Goal: Information Seeking & Learning: Learn about a topic

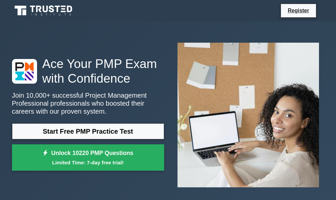
drag, startPoint x: 128, startPoint y: 128, endPoint x: 130, endPoint y: 73, distance: 55.1
click at [128, 128] on link "Start Free PMP Practice Test" at bounding box center [88, 131] width 152 height 16
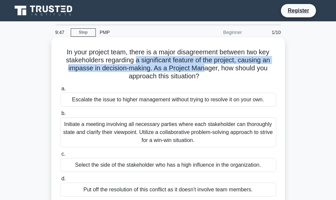
drag, startPoint x: 134, startPoint y: 62, endPoint x: 205, endPoint y: 66, distance: 71.8
click at [205, 66] on h5 "In your project team, there is a major disagreement between two key stakeholder…" at bounding box center [167, 64] width 217 height 33
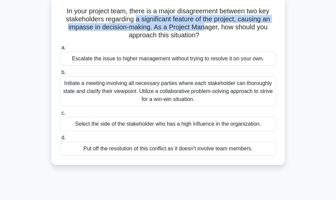
scroll to position [33, 0]
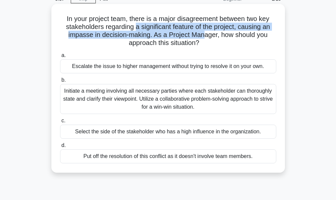
click at [202, 39] on h5 "In your project team, there is a major disagreement between two key stakeholder…" at bounding box center [167, 31] width 217 height 33
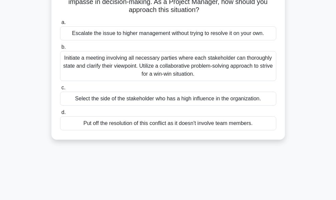
scroll to position [67, 0]
click at [153, 64] on div "Initiate a meeting involving all necessary parties where each stakeholder can t…" at bounding box center [168, 66] width 216 height 30
click at [60, 49] on input "b. Initiate a meeting involving all necessary parties where each stakeholder ca…" at bounding box center [60, 47] width 0 height 4
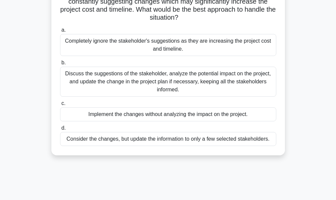
click at [163, 83] on div "Discuss the suggestions of the stakeholder, analyze the potential impact on the…" at bounding box center [168, 82] width 216 height 30
click at [60, 65] on input "b. Discuss the suggestions of the stakeholder, analyze the potential impact on …" at bounding box center [60, 63] width 0 height 4
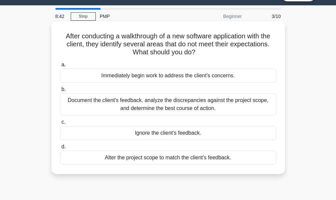
scroll to position [8, 0]
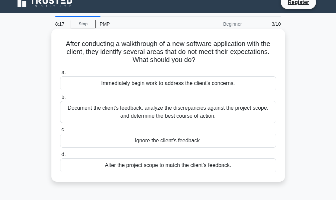
click at [176, 107] on div "Document the client's feedback, analyze the discrepancies against the project s…" at bounding box center [168, 112] width 216 height 22
click at [60, 99] on input "b. Document the client's feedback, analyze the discrepancies against the projec…" at bounding box center [60, 97] width 0 height 4
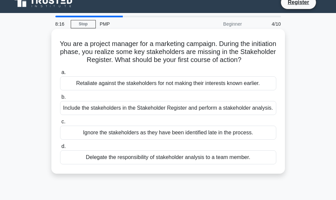
scroll to position [0, 0]
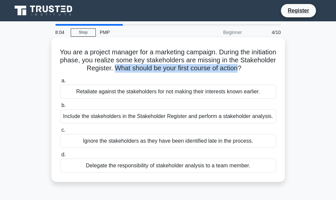
drag, startPoint x: 132, startPoint y: 69, endPoint x: 258, endPoint y: 70, distance: 126.4
click at [258, 70] on h5 "You are a project manager for a marketing campaign. During the initiation phase…" at bounding box center [167, 60] width 217 height 25
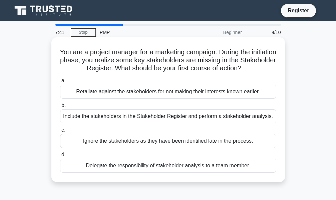
click at [143, 117] on div "Include the stakeholders in the Stakeholder Register and perform a stakeholder …" at bounding box center [168, 116] width 216 height 14
click at [60, 108] on input "b. Include the stakeholders in the Stakeholder Register and perform a stakehold…" at bounding box center [60, 105] width 0 height 4
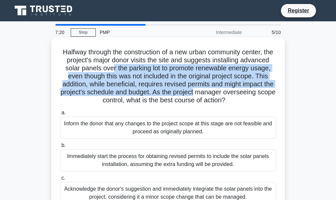
drag, startPoint x: 147, startPoint y: 69, endPoint x: 270, endPoint y: 92, distance: 125.2
click at [270, 92] on h5 "Halfway through the construction of a new urban community center, the project's…" at bounding box center [167, 76] width 217 height 57
click at [192, 83] on h5 "Halfway through the construction of a new urban community center, the project's…" at bounding box center [167, 76] width 217 height 57
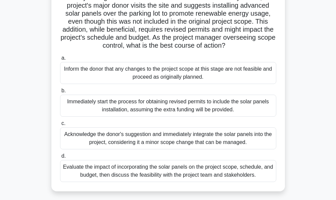
scroll to position [67, 0]
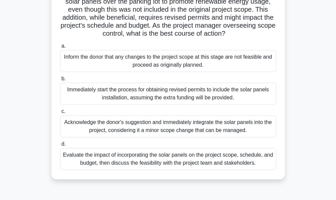
click at [147, 170] on div "Evaluate the impact of incorporating the solar panels on the project scope, sch…" at bounding box center [168, 159] width 216 height 22
click at [60, 146] on input "d. Evaluate the impact of incorporating the solar panels on the project scope, …" at bounding box center [60, 144] width 0 height 4
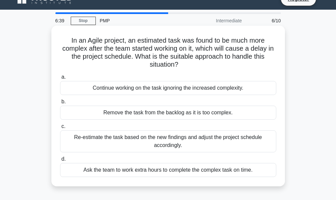
scroll to position [0, 0]
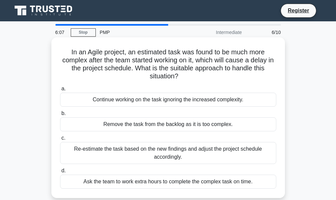
click at [177, 125] on div "Remove the task from the backlog as it is too complex." at bounding box center [168, 124] width 216 height 14
click at [60, 116] on input "b. Remove the task from the backlog as it is too complex." at bounding box center [60, 113] width 0 height 4
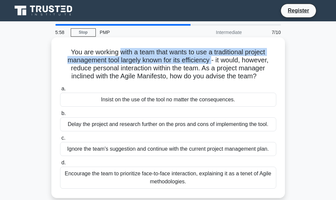
drag, startPoint x: 117, startPoint y: 53, endPoint x: 213, endPoint y: 63, distance: 96.9
click at [213, 63] on h5 "You are working with a team that wants to use a traditional project management …" at bounding box center [167, 64] width 217 height 33
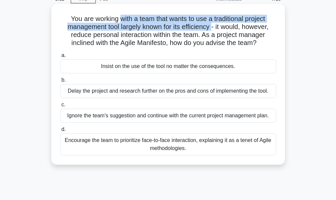
scroll to position [67, 0]
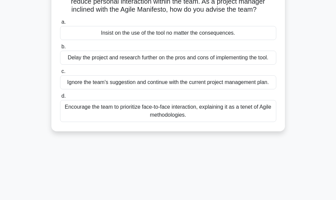
click at [163, 114] on div "Encourage the team to prioritize face-to-face interaction, explaining it as a t…" at bounding box center [168, 111] width 216 height 22
click at [60, 98] on input "d. Encourage the team to prioritize face-to-face interaction, explaining it as …" at bounding box center [60, 96] width 0 height 4
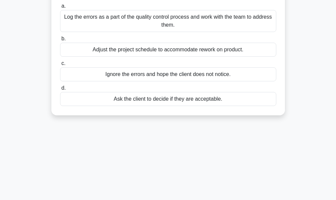
scroll to position [0, 0]
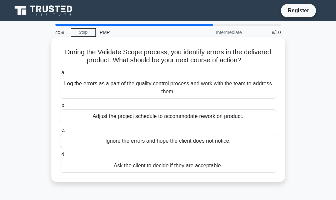
click at [153, 93] on div "Log the errors as a part of the quality control process and work with the team …" at bounding box center [168, 88] width 216 height 22
click at [60, 75] on input "a. Log the errors as a part of the quality control process and work with the te…" at bounding box center [60, 73] width 0 height 4
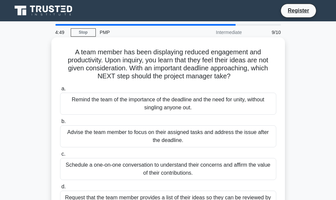
drag, startPoint x: 126, startPoint y: 71, endPoint x: 245, endPoint y: 75, distance: 118.8
click at [245, 75] on h5 "A team member has been displaying reduced engagement and productivity. Upon inq…" at bounding box center [167, 64] width 217 height 33
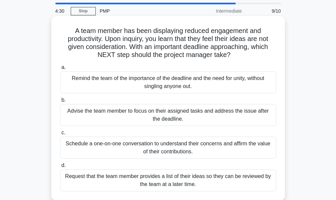
scroll to position [33, 0]
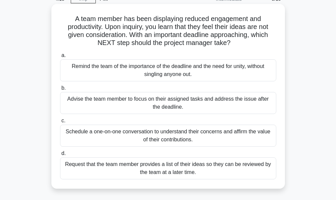
click at [122, 168] on div "Request that the team member provides a list of their ideas so they can be revi…" at bounding box center [168, 168] width 216 height 22
click at [60, 156] on input "d. Request that the team member provides a list of their ideas so they can be r…" at bounding box center [60, 153] width 0 height 4
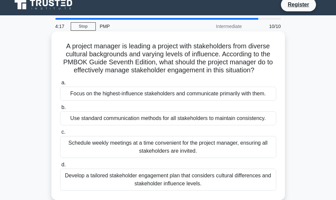
scroll to position [0, 0]
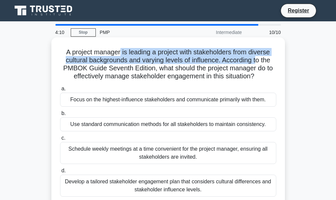
drag, startPoint x: 119, startPoint y: 52, endPoint x: 259, endPoint y: 58, distance: 139.9
click at [259, 58] on h5 "A project manager is leading a project with stakeholders from diverse cultural …" at bounding box center [167, 64] width 217 height 33
drag, startPoint x: 173, startPoint y: 68, endPoint x: 258, endPoint y: 78, distance: 85.3
click at [258, 78] on h5 "A project manager is leading a project with stakeholders from diverse cultural …" at bounding box center [167, 64] width 217 height 33
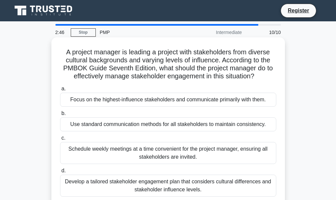
click at [261, 78] on icon ".spinner_0XTQ{transform-origin:center;animation:spinner_y6GP .75s linear infini…" at bounding box center [258, 77] width 8 height 8
drag, startPoint x: 156, startPoint y: 53, endPoint x: 259, endPoint y: 80, distance: 106.5
click at [259, 80] on h5 "A project manager is leading a project with stakeholders from diverse cultural …" at bounding box center [167, 64] width 217 height 33
click at [220, 54] on h5 "A project manager is leading a project with stakeholders from diverse cultural …" at bounding box center [167, 64] width 217 height 33
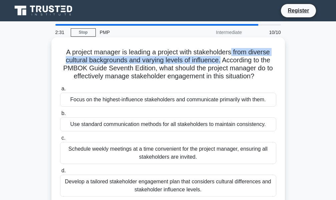
drag, startPoint x: 232, startPoint y: 52, endPoint x: 221, endPoint y: 61, distance: 14.0
click at [221, 61] on h5 "A project manager is leading a project with stakeholders from diverse cultural …" at bounding box center [167, 64] width 217 height 33
drag, startPoint x: 223, startPoint y: 61, endPoint x: 259, endPoint y: 75, distance: 38.7
click at [261, 76] on h5 "A project manager is leading a project with stakeholders from diverse cultural …" at bounding box center [167, 64] width 217 height 33
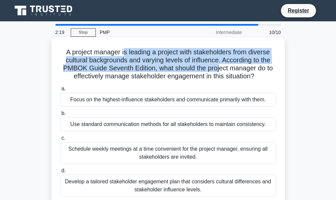
drag, startPoint x: 122, startPoint y: 52, endPoint x: 218, endPoint y: 69, distance: 97.6
click at [218, 69] on h5 "A project manager is leading a project with stakeholders from diverse cultural …" at bounding box center [167, 64] width 217 height 33
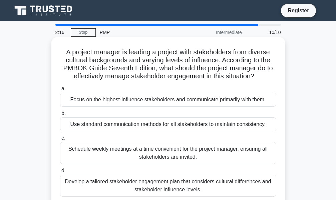
click at [225, 74] on h5 "A project manager is leading a project with stakeholders from diverse cultural …" at bounding box center [167, 64] width 217 height 33
drag, startPoint x: 223, startPoint y: 59, endPoint x: 258, endPoint y: 79, distance: 40.3
click at [258, 79] on h5 "A project manager is leading a project with stakeholders from diverse cultural …" at bounding box center [167, 64] width 217 height 33
click at [142, 53] on h5 "A project manager is leading a project with stakeholders from diverse cultural …" at bounding box center [167, 64] width 217 height 33
drag, startPoint x: 169, startPoint y: 55, endPoint x: 264, endPoint y: 79, distance: 97.7
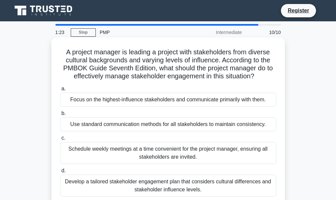
click at [264, 79] on h5 "A project manager is leading a project with stakeholders from diverse cultural …" at bounding box center [167, 64] width 217 height 33
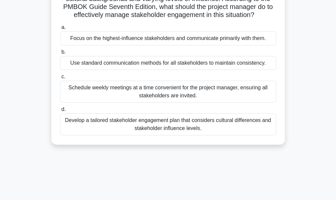
scroll to position [67, 0]
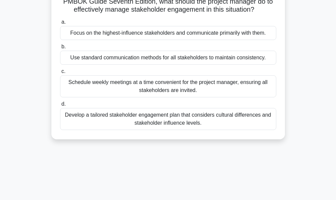
click at [142, 118] on div "Develop a tailored stakeholder engagement plan that considers cultural differen…" at bounding box center [168, 119] width 216 height 22
click at [60, 106] on input "d. Develop a tailored stakeholder engagement plan that considers cultural diffe…" at bounding box center [60, 104] width 0 height 4
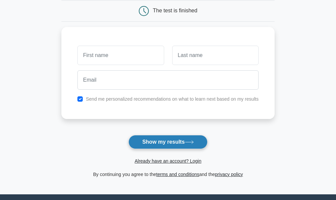
click at [167, 145] on button "Show my results" at bounding box center [167, 142] width 79 height 14
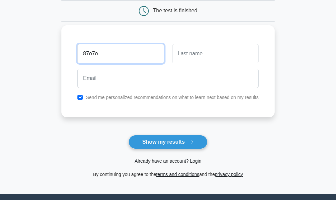
type input "87o7o"
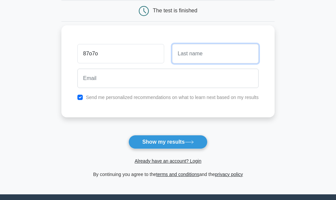
click at [197, 55] on input "text" at bounding box center [215, 53] width 86 height 19
type input "7oouioui"
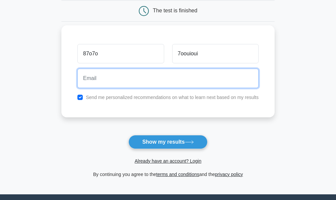
click at [120, 80] on input "email" at bounding box center [167, 78] width 181 height 19
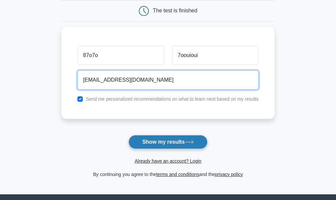
type input "spartacas@YAHOO.COM"
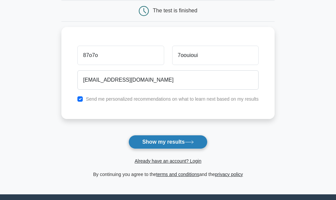
click at [167, 139] on button "Show my results" at bounding box center [167, 142] width 79 height 14
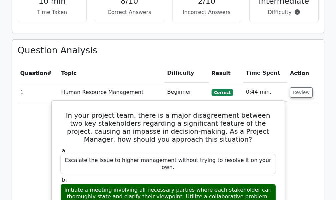
scroll to position [500, 0]
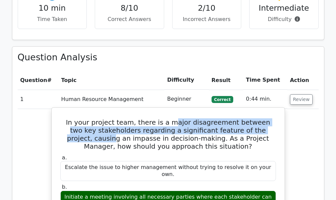
drag, startPoint x: 165, startPoint y: 99, endPoint x: 260, endPoint y: 107, distance: 95.4
click at [260, 118] on h5 "In your project team, there is a major disagreement between two key stakeholder…" at bounding box center [168, 134] width 217 height 32
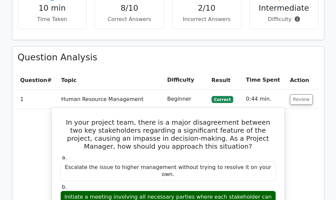
click at [126, 118] on h5 "In your project team, there is a major disagreement between two key stakeholder…" at bounding box center [168, 134] width 217 height 32
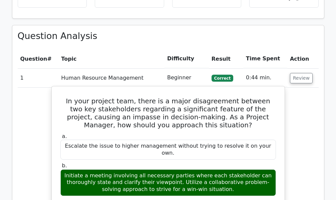
scroll to position [534, 0]
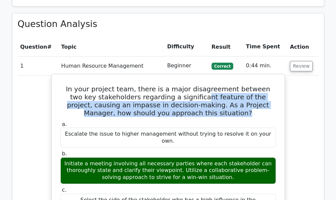
drag, startPoint x: 166, startPoint y: 73, endPoint x: 227, endPoint y: 93, distance: 64.7
click at [227, 93] on h5 "In your project team, there is a major disagreement between two key stakeholder…" at bounding box center [168, 101] width 217 height 32
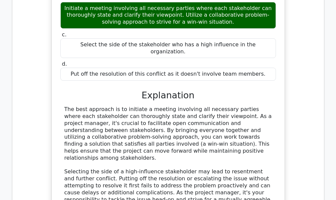
scroll to position [700, 0]
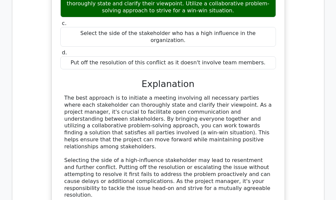
drag, startPoint x: 135, startPoint y: 62, endPoint x: 186, endPoint y: 102, distance: 65.0
click at [186, 102] on div "The best approach is to initiate a meeting involving all necessary parties wher…" at bounding box center [167, 147] width 207 height 104
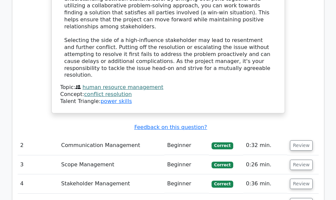
scroll to position [834, 0]
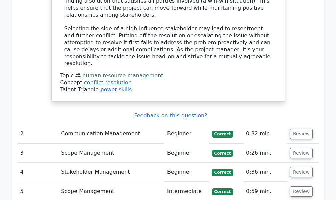
click at [156, 124] on td "Communication Management" at bounding box center [111, 133] width 106 height 19
click at [114, 124] on td "Communication Management" at bounding box center [111, 133] width 106 height 19
click at [297, 129] on button "Review" at bounding box center [301, 134] width 23 height 10
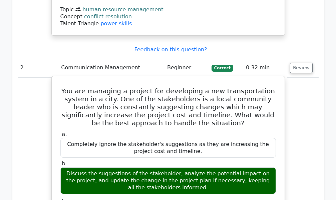
scroll to position [900, 0]
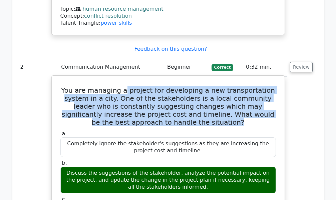
drag, startPoint x: 130, startPoint y: 42, endPoint x: 215, endPoint y: 70, distance: 89.4
click at [215, 86] on h5 "You are managing a project for developing a new transportation system in a city…" at bounding box center [168, 106] width 217 height 40
click at [206, 86] on h5 "You are managing a project for developing a new transportation system in a city…" at bounding box center [168, 106] width 217 height 40
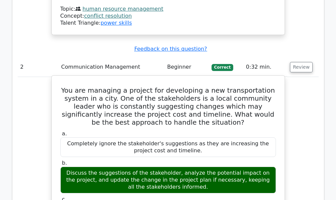
click at [119, 86] on h5 "You are managing a project for developing a new transportation system in a city…" at bounding box center [168, 106] width 217 height 40
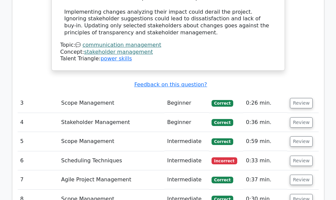
scroll to position [1267, 0]
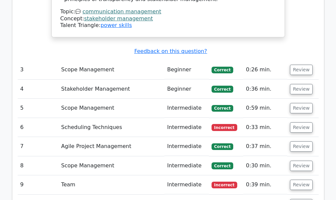
click at [109, 118] on td "Scheduling Techniques" at bounding box center [111, 127] width 106 height 19
click at [298, 122] on button "Review" at bounding box center [301, 127] width 23 height 10
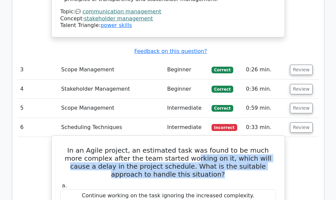
drag, startPoint x: 165, startPoint y: 100, endPoint x: 213, endPoint y: 116, distance: 50.8
click at [213, 146] on h5 "In an Agile project, an estimated task was found to be much more complex after …" at bounding box center [168, 162] width 217 height 32
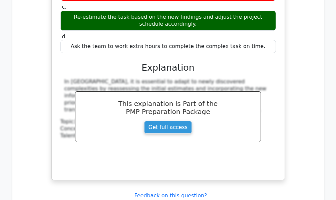
scroll to position [1534, 0]
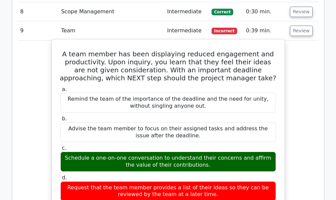
scroll to position [1701, 0]
